Goal: Book appointment/travel/reservation

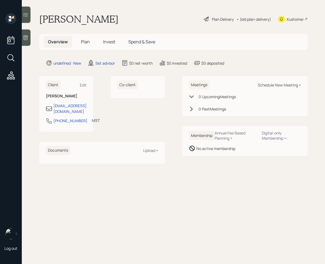
click at [287, 87] on div "Schedule New Meeting +" at bounding box center [279, 84] width 43 height 5
select select "round-[PERSON_NAME]"
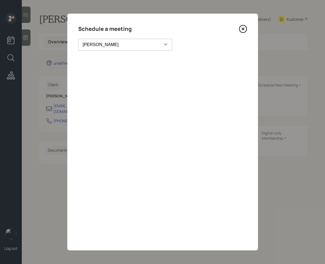
click at [243, 27] on icon at bounding box center [243, 29] width 8 height 8
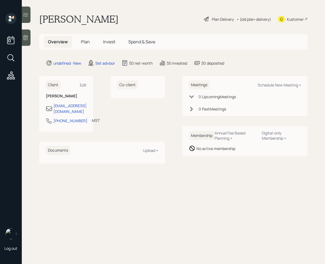
click at [25, 40] on icon at bounding box center [25, 37] width 5 height 5
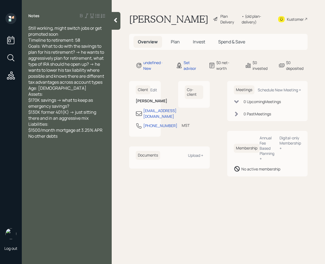
click at [115, 23] on div at bounding box center [116, 21] width 9 height 18
